Goal: Find specific page/section: Find specific page/section

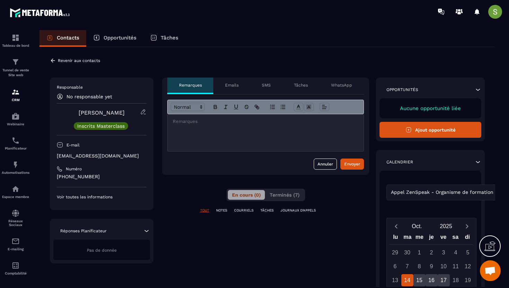
click at [90, 154] on p "[EMAIL_ADDRESS][DOMAIN_NAME]" at bounding box center [102, 156] width 90 height 7
copy div "[EMAIL_ADDRESS][DOMAIN_NAME]"
click at [51, 60] on icon at bounding box center [53, 60] width 6 height 6
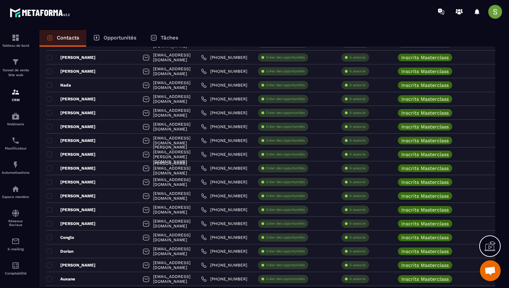
scroll to position [415, 0]
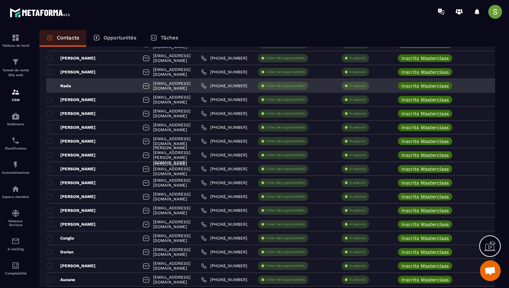
click at [82, 89] on div "Nada" at bounding box center [91, 86] width 91 height 14
